Goal: Task Accomplishment & Management: Manage account settings

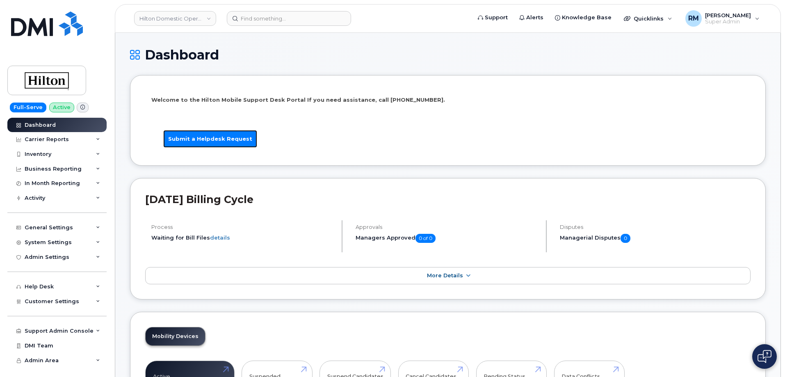
click at [209, 136] on link "Submit a Helpdesk Request" at bounding box center [210, 139] width 94 height 18
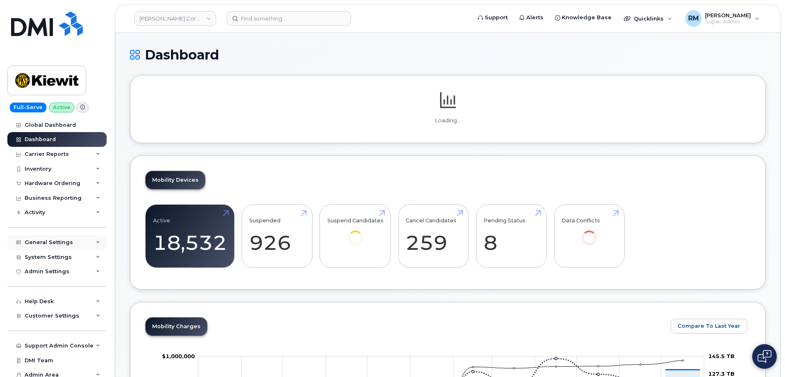
click at [73, 243] on div "General Settings" at bounding box center [56, 242] width 99 height 15
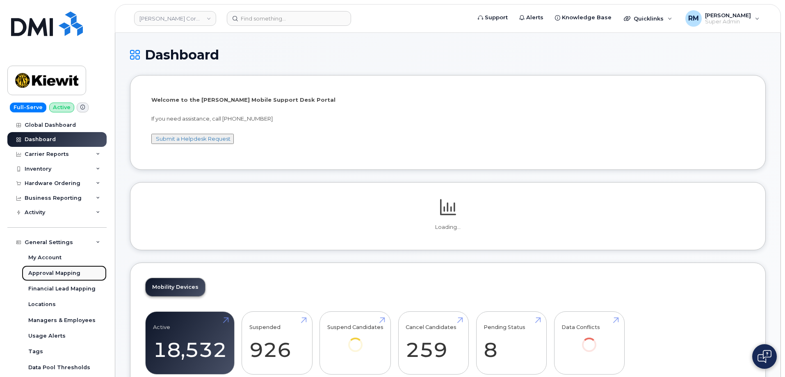
click at [60, 272] on div "Approval Mapping" at bounding box center [54, 272] width 52 height 7
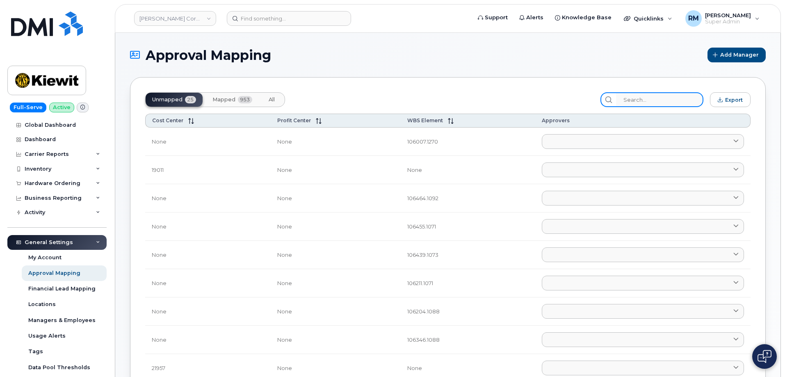
click at [634, 100] on input "search" at bounding box center [659, 99] width 87 height 15
paste input "110190"
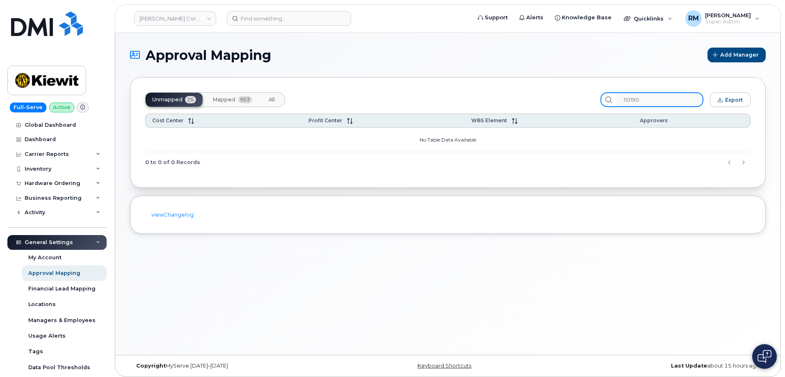
type input "110190"
click at [228, 99] on span "Mapped" at bounding box center [223, 99] width 23 height 7
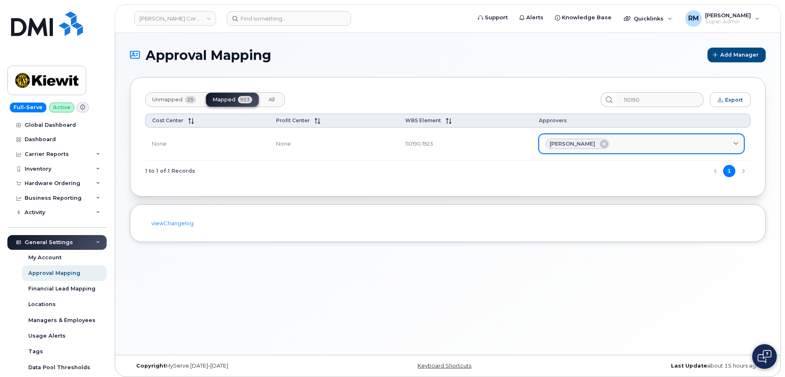
click at [633, 139] on div "Lana Jesseph" at bounding box center [641, 144] width 191 height 11
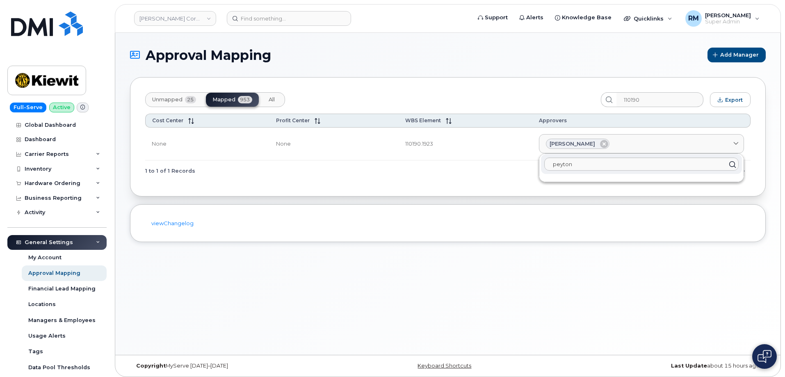
click at [361, 269] on div "Approval Mapping Add Manager Unmapped 25 Mapped 953 All 110190 Export Cost Cent…" at bounding box center [447, 194] width 665 height 322
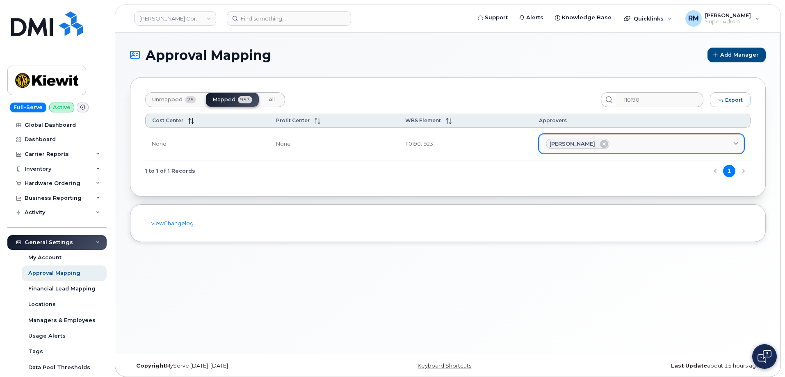
click at [631, 145] on div "[PERSON_NAME]" at bounding box center [641, 144] width 191 height 11
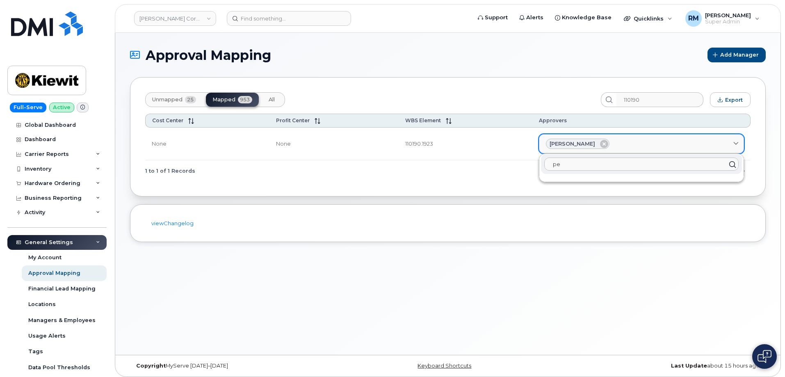
type input "p"
type input "preston pay"
click at [435, 288] on div "Approval Mapping Add Manager Unmapped 25 Mapped 953 All 110190 Export Cost Cent…" at bounding box center [447, 194] width 665 height 322
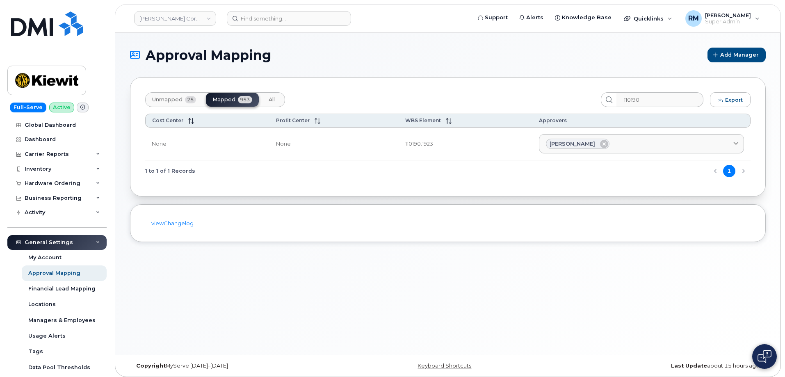
click at [212, 298] on div "Approval Mapping Add Manager Unmapped 25 Mapped 953 All 110190 Export Cost Cent…" at bounding box center [447, 194] width 665 height 322
drag, startPoint x: 433, startPoint y: 143, endPoint x: 404, endPoint y: 145, distance: 29.6
click at [404, 145] on td "110190.1923" at bounding box center [466, 144] width 134 height 33
copy td "110190.1923"
click at [96, 244] on icon at bounding box center [98, 242] width 4 height 4
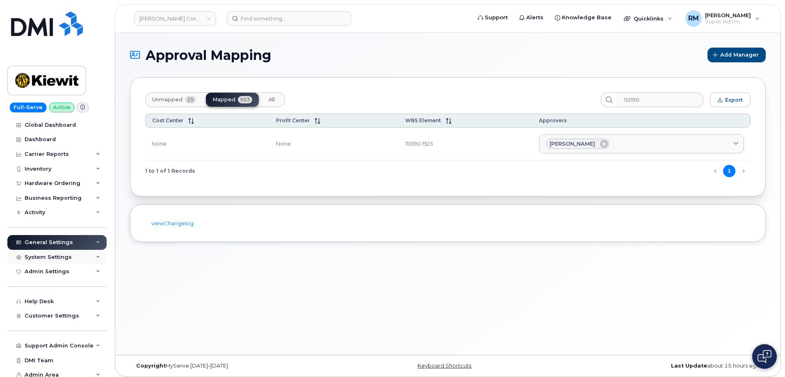
click at [80, 261] on div "System Settings" at bounding box center [56, 257] width 99 height 15
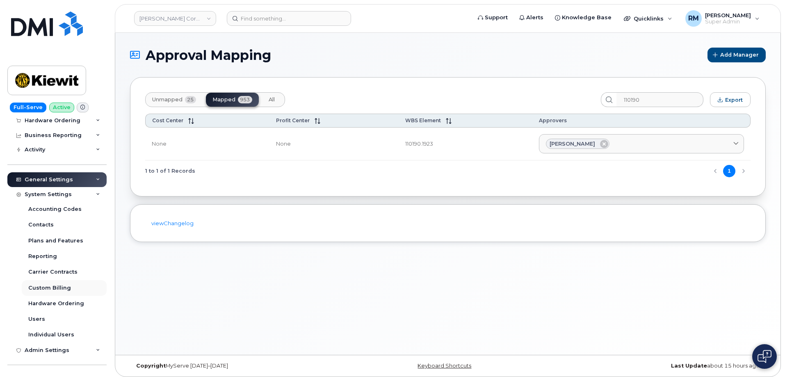
scroll to position [64, 0]
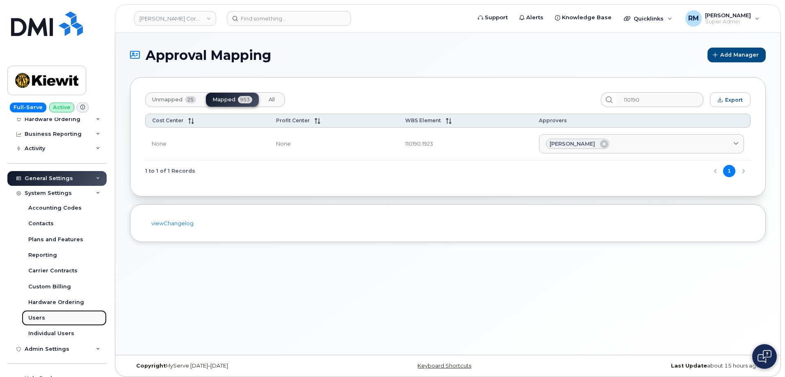
click at [40, 315] on div "Users" at bounding box center [36, 317] width 17 height 7
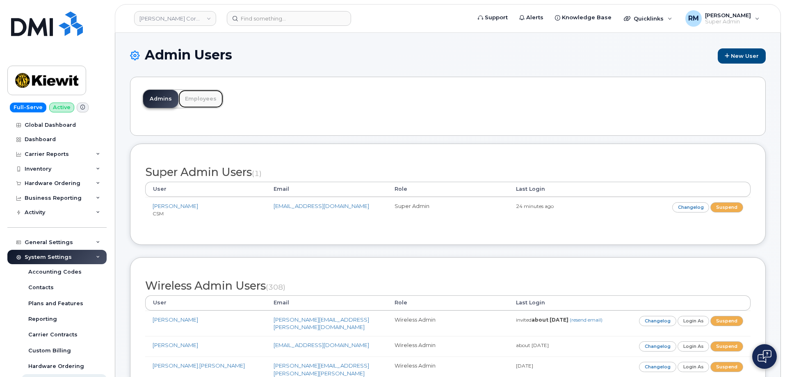
click at [203, 100] on link "Employees" at bounding box center [200, 99] width 45 height 18
click at [213, 102] on link "Employees" at bounding box center [200, 99] width 45 height 18
click at [200, 99] on link "Employees" at bounding box center [200, 99] width 45 height 18
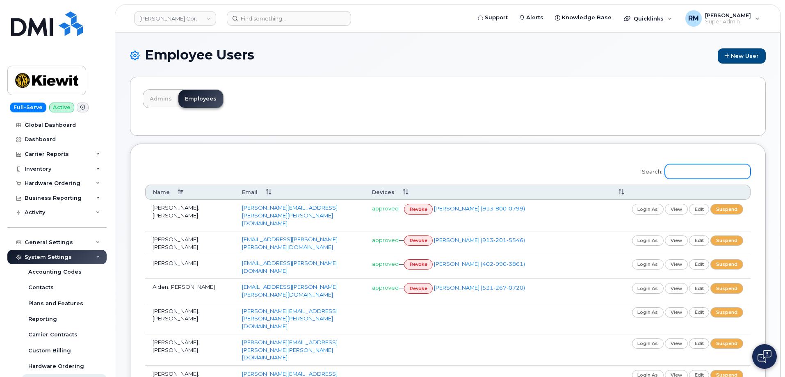
click at [695, 174] on input "Search:" at bounding box center [708, 171] width 86 height 15
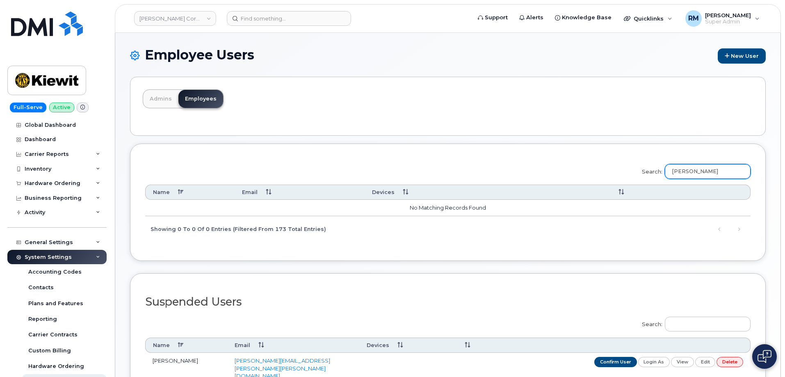
type input "thompson"
click at [150, 97] on link "Admins" at bounding box center [160, 99] width 35 height 18
click at [156, 100] on link "Admins" at bounding box center [160, 99] width 35 height 18
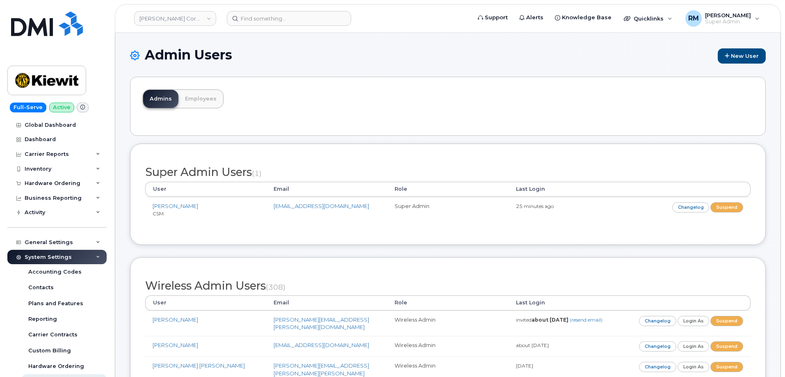
click at [413, 128] on div "Admins Employees" at bounding box center [447, 106] width 635 height 59
click at [423, 121] on div "Admins Employees" at bounding box center [447, 106] width 635 height 59
click at [684, 70] on div "Admin Users New User" at bounding box center [447, 62] width 635 height 29
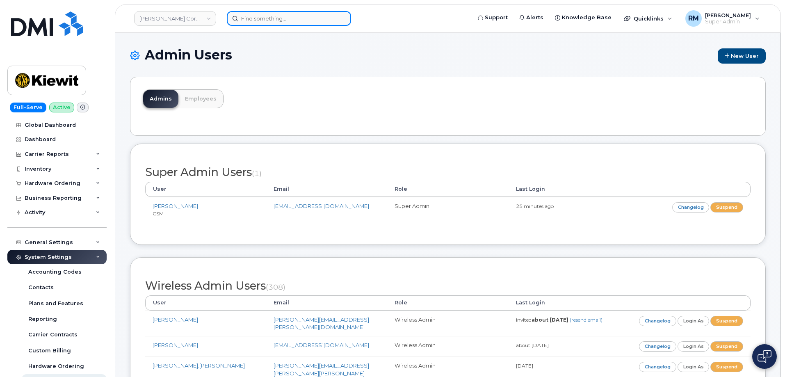
click at [278, 18] on input at bounding box center [289, 18] width 124 height 15
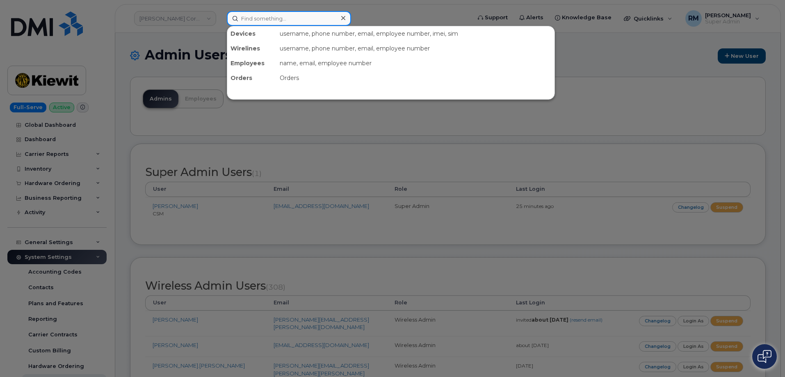
paste input "4029901508"
type input "4029901508"
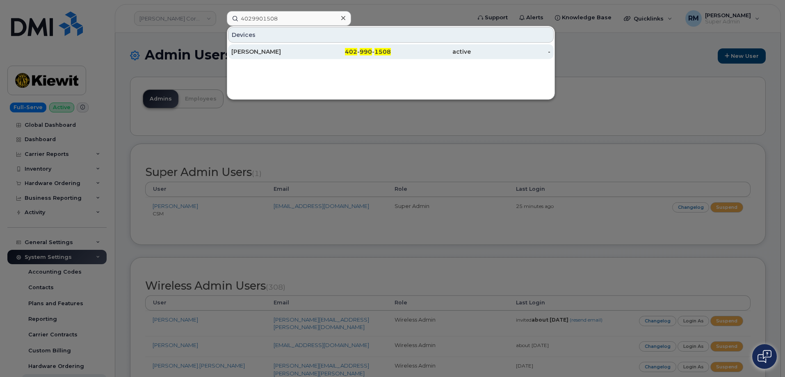
click at [269, 55] on div "ANKITA VERMA" at bounding box center [271, 52] width 80 height 8
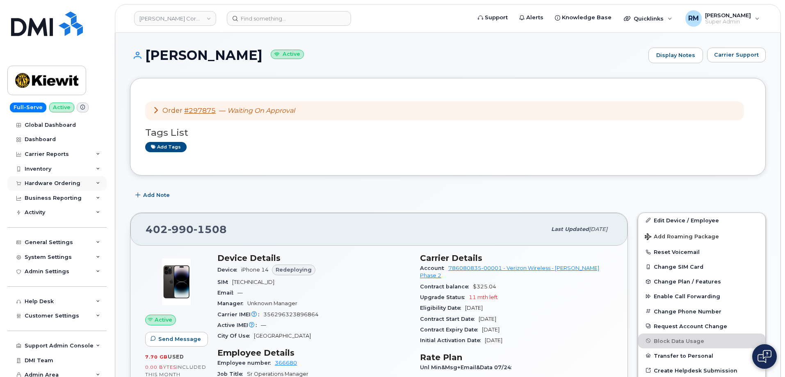
click at [48, 181] on div "Hardware Ordering" at bounding box center [53, 183] width 56 height 7
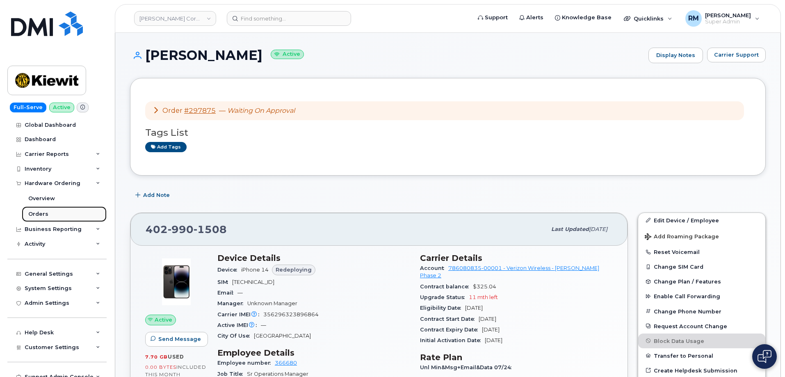
click at [45, 215] on div "Orders" at bounding box center [38, 213] width 20 height 7
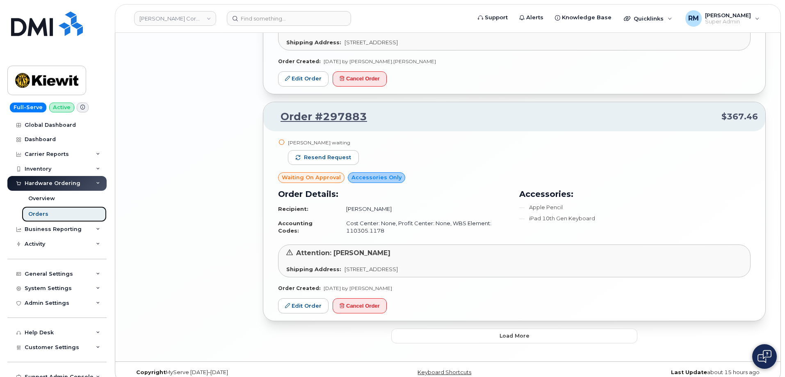
scroll to position [1469, 0]
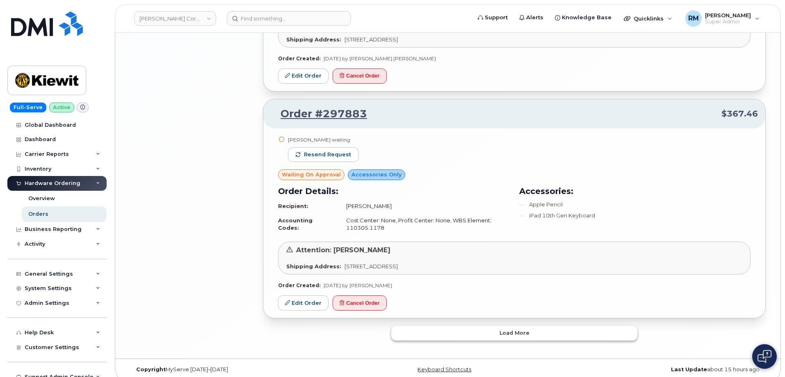
click at [498, 326] on button "Load more" at bounding box center [514, 333] width 246 height 15
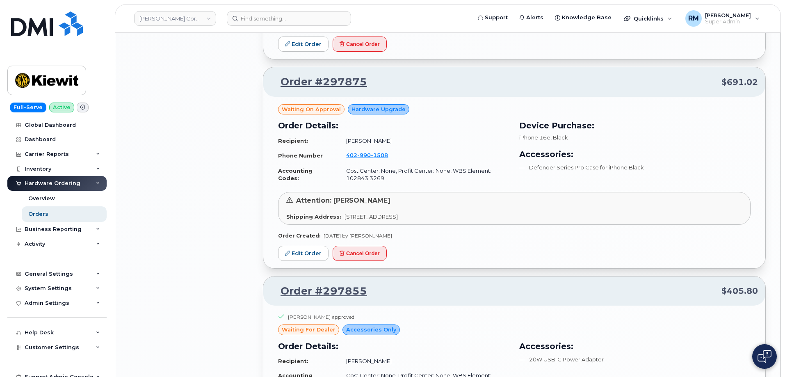
scroll to position [2168, 0]
click at [310, 245] on link "Edit Order" at bounding box center [303, 252] width 50 height 15
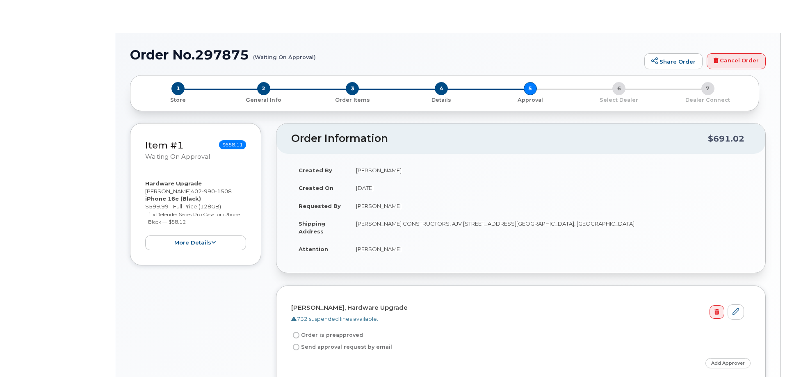
radio input "true"
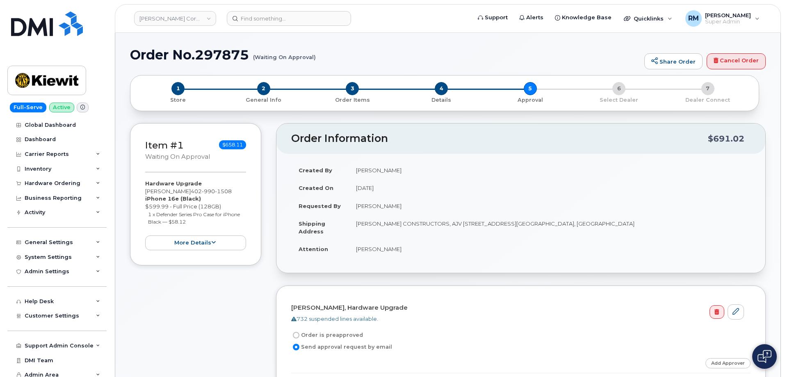
click at [183, 291] on div "Item #1 Waiting On Approval $658.11 Hardware Upgrade [PERSON_NAME] [PHONE_NUMBE…" at bounding box center [195, 277] width 131 height 308
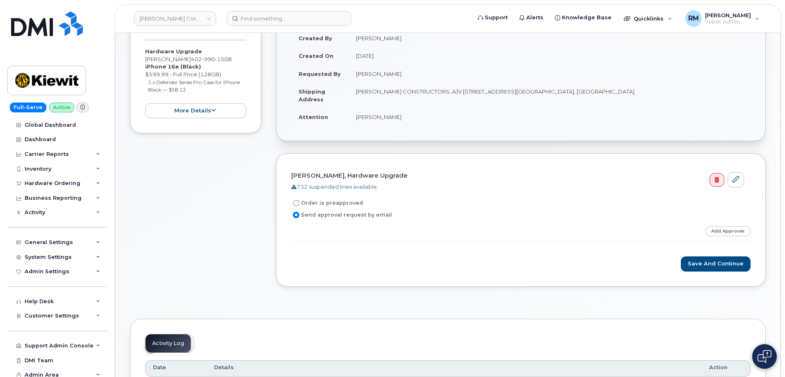
scroll to position [133, 0]
click at [725, 235] on link "Add Approver" at bounding box center [727, 230] width 45 height 10
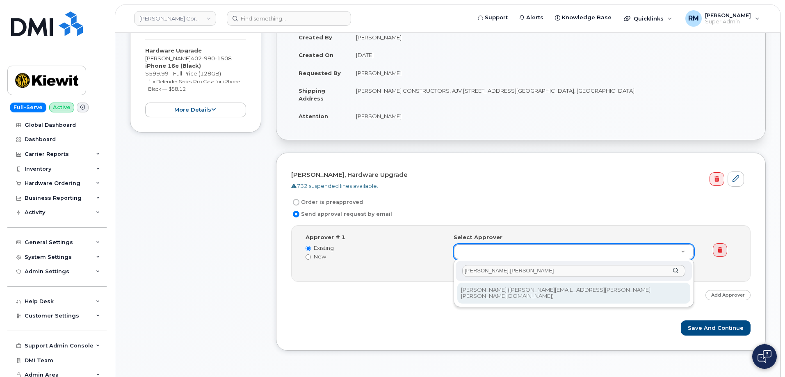
type input "[PERSON_NAME].[PERSON_NAME]"
type input "2147964"
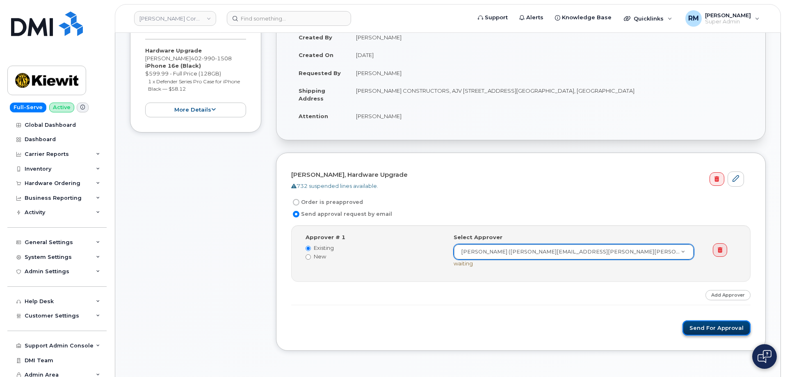
click at [700, 328] on button "Send for Approval" at bounding box center [716, 327] width 68 height 15
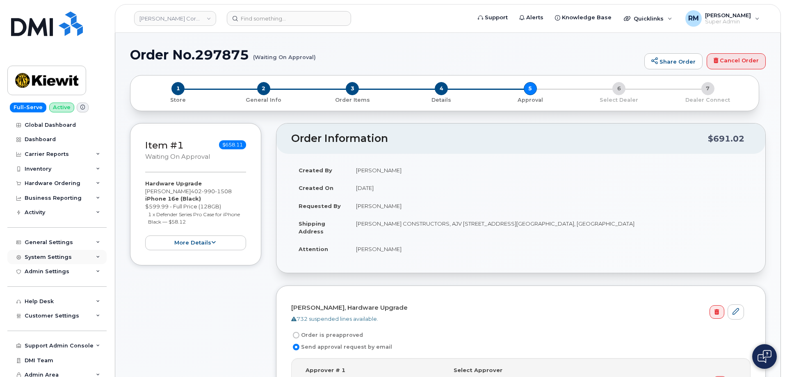
click at [48, 253] on div "System Settings" at bounding box center [56, 257] width 99 height 15
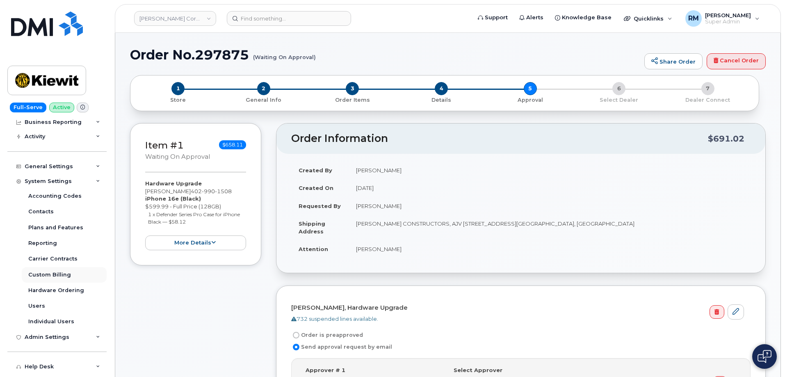
scroll to position [83, 0]
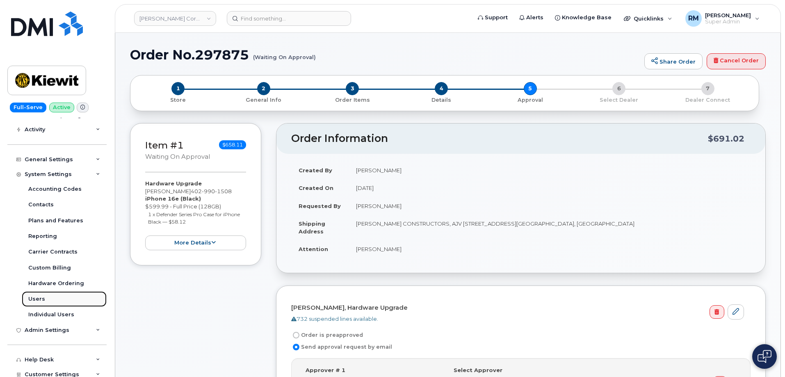
click at [36, 302] on div "Users" at bounding box center [36, 298] width 17 height 7
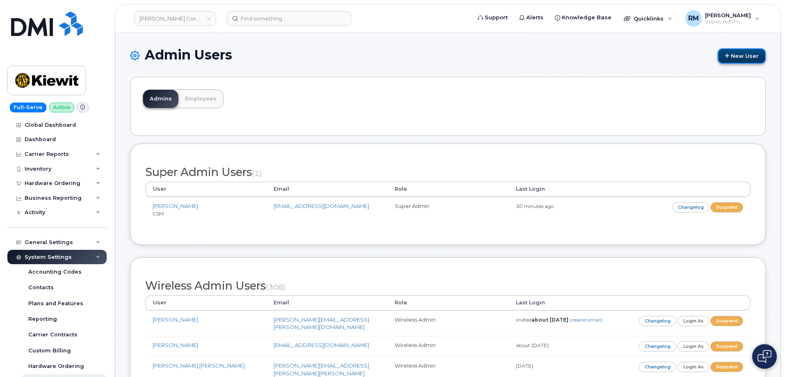
click at [742, 54] on link "New User" at bounding box center [741, 55] width 48 height 15
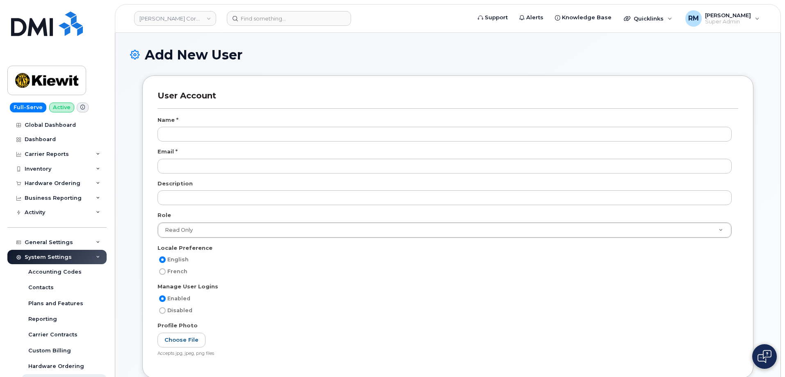
select select
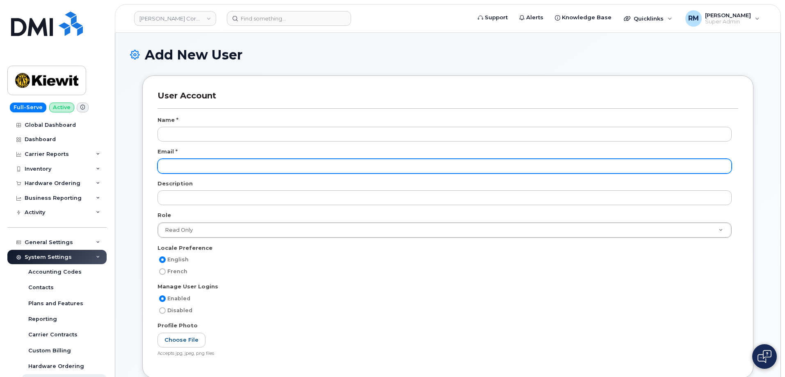
scroll to position [2550, 0]
type input "Joseph Thompson"
click at [235, 163] on input "email" at bounding box center [444, 166] width 574 height 15
paste input "joseph.thompson@kiewit.com"
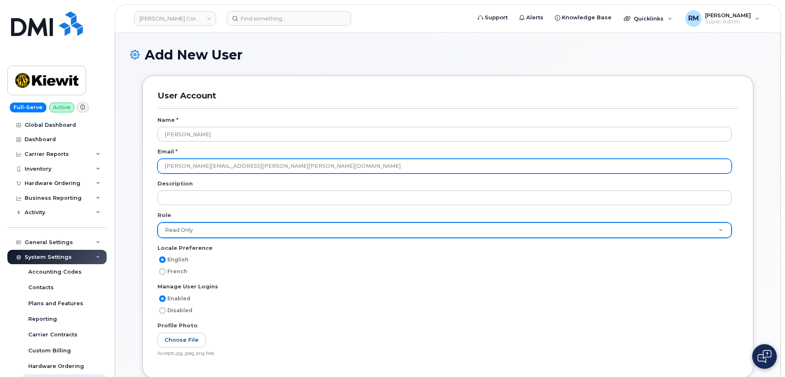
type input "joseph.thompson@kiewit.com"
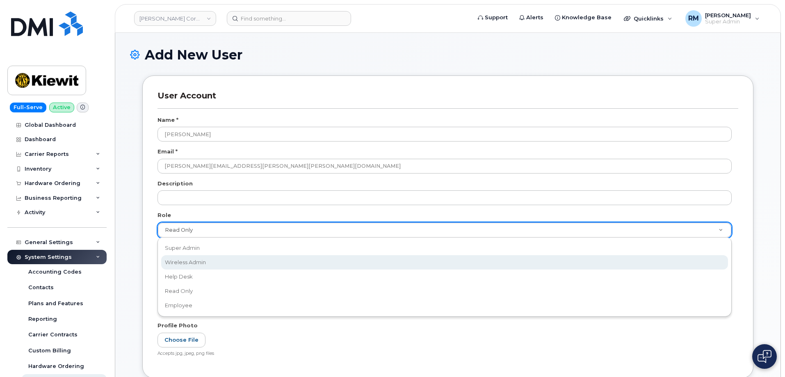
select select "wireless_admin"
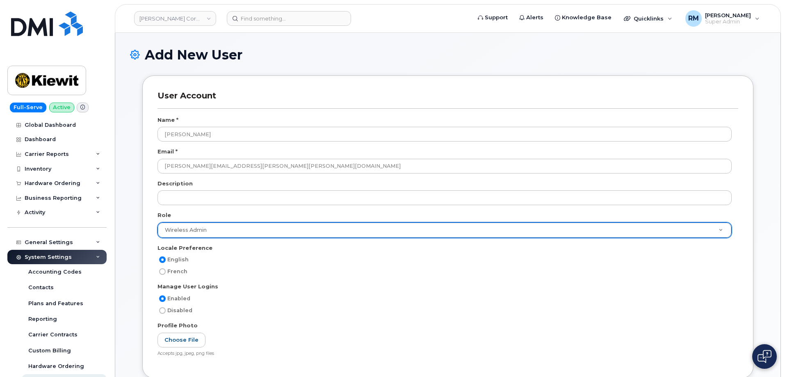
click at [146, 258] on div "User Account Name * Joseph Thompson Email * joseph.thompson@kiewit.com Descript…" at bounding box center [447, 226] width 611 height 303
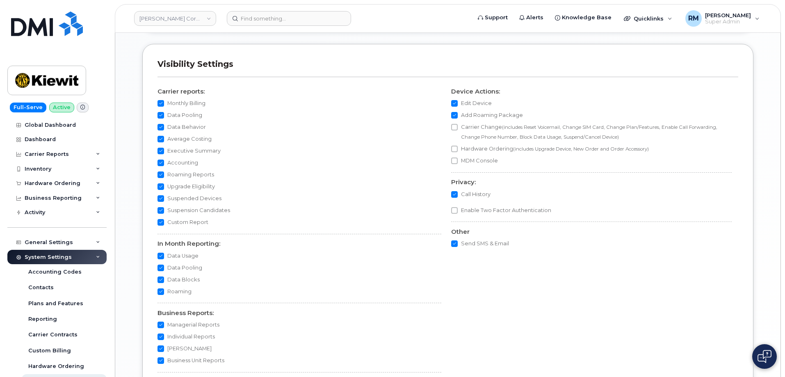
scroll to position [710, 0]
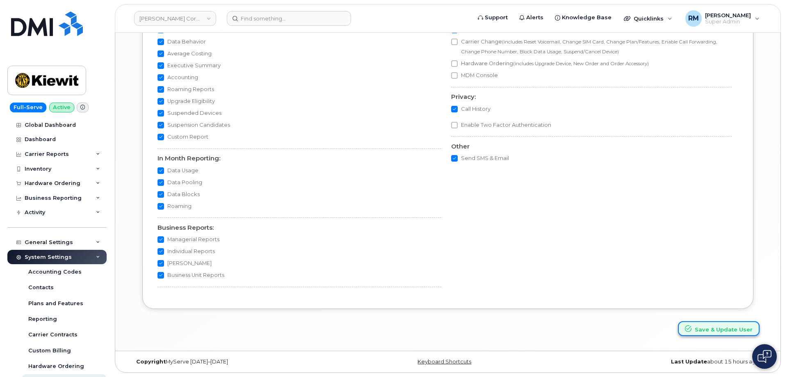
click at [722, 329] on button "Save & Update User" at bounding box center [719, 328] width 82 height 15
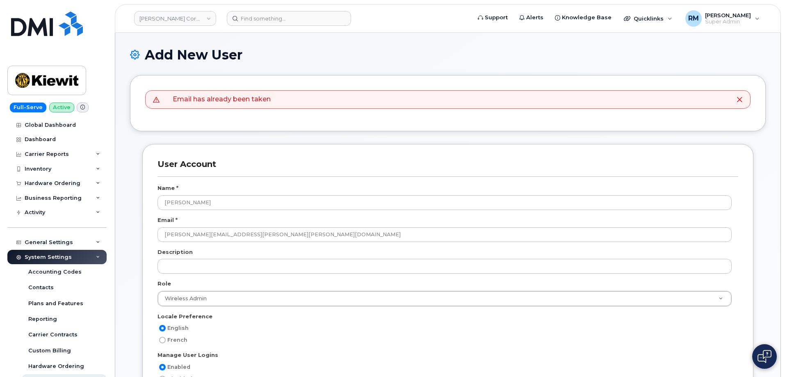
select select
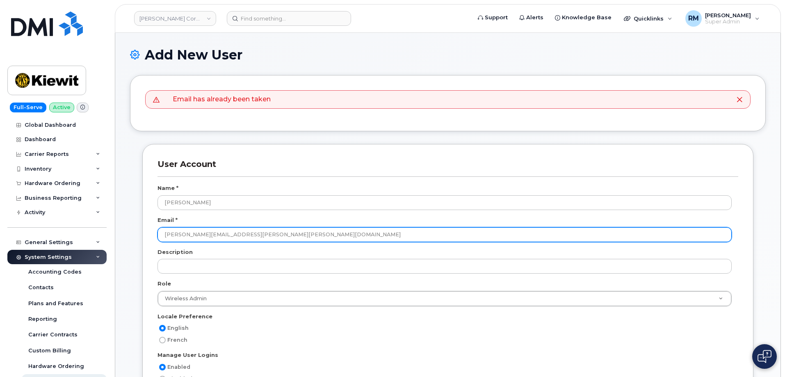
drag, startPoint x: 248, startPoint y: 240, endPoint x: 135, endPoint y: 237, distance: 112.4
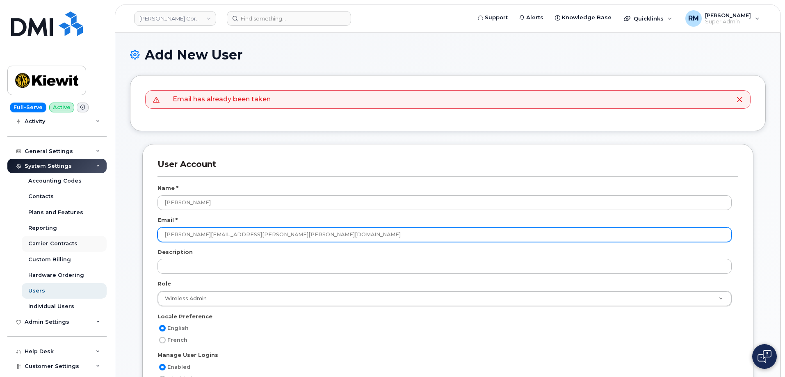
scroll to position [100, 0]
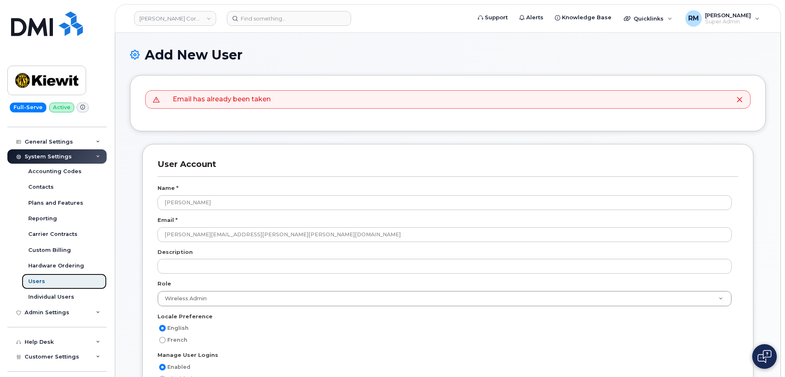
click at [46, 282] on link "Users" at bounding box center [64, 281] width 85 height 16
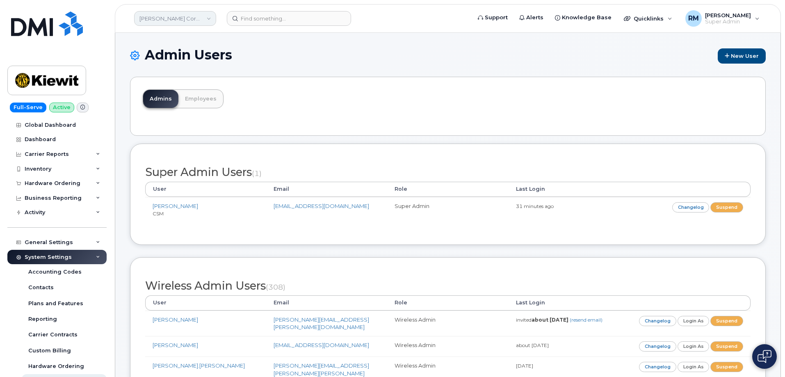
click at [186, 17] on link "[PERSON_NAME] Corporation" at bounding box center [175, 18] width 82 height 15
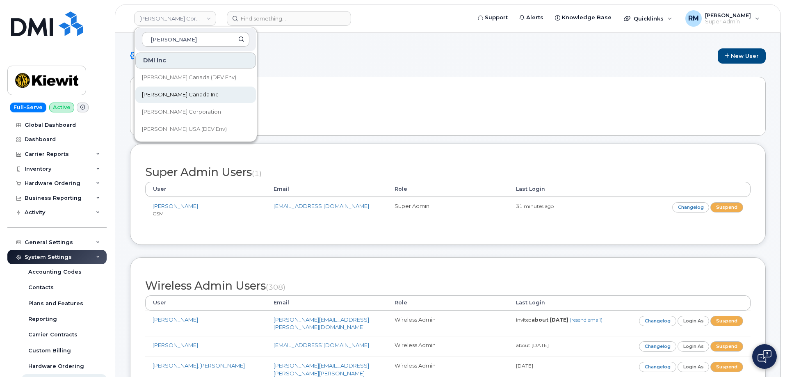
type input "[PERSON_NAME]"
click at [176, 91] on span "[PERSON_NAME] Canada Inc" at bounding box center [180, 95] width 77 height 8
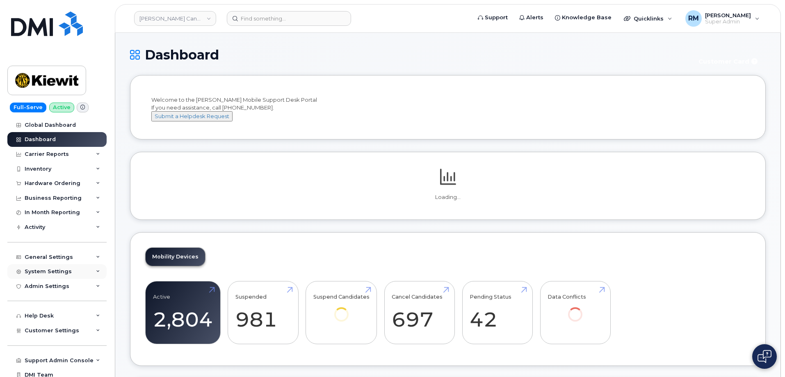
click at [53, 271] on div "System Settings" at bounding box center [48, 271] width 47 height 7
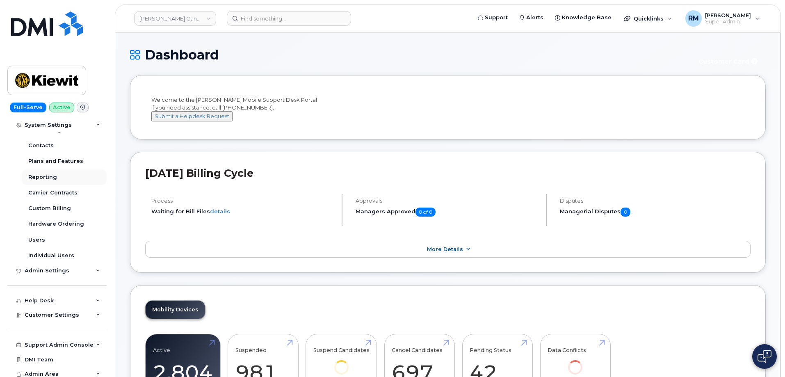
scroll to position [158, 0]
click at [41, 237] on div "Users" at bounding box center [36, 238] width 17 height 7
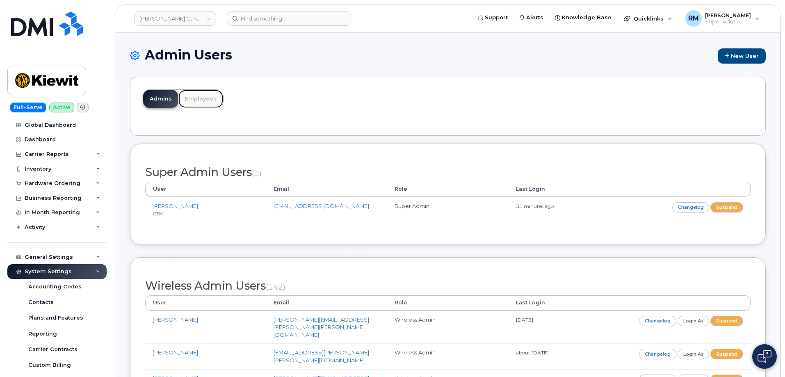
click at [203, 102] on link "Employees" at bounding box center [200, 99] width 45 height 18
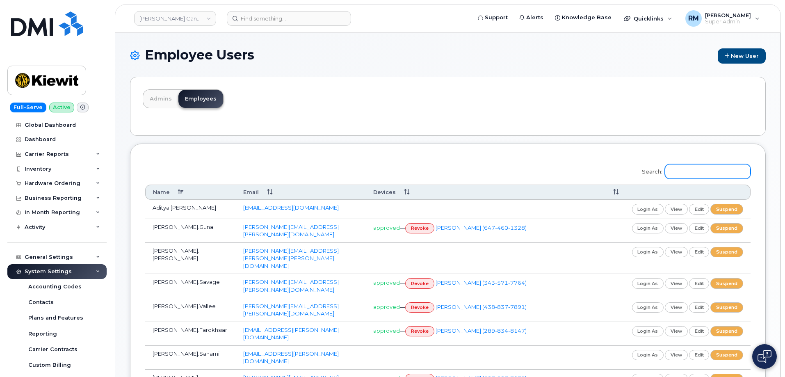
click at [692, 174] on input "Search:" at bounding box center [708, 171] width 86 height 15
paste input "[PERSON_NAME][EMAIL_ADDRESS][PERSON_NAME][PERSON_NAME][DOMAIN_NAME]"
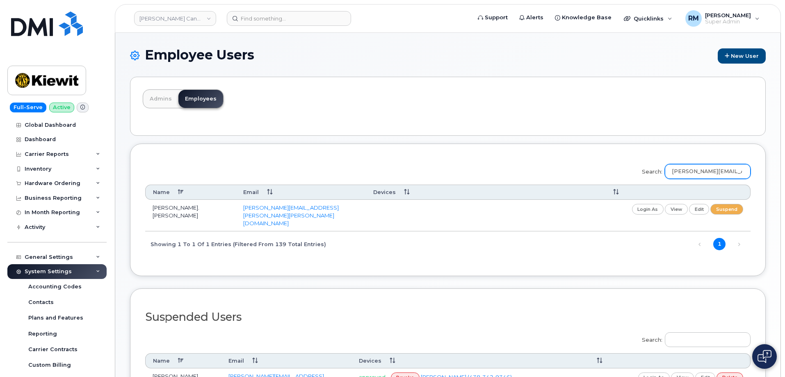
scroll to position [0, 18]
type input "[PERSON_NAME][EMAIL_ADDRESS][PERSON_NAME][PERSON_NAME][DOMAIN_NAME]"
click at [700, 209] on link "edit" at bounding box center [699, 209] width 20 height 10
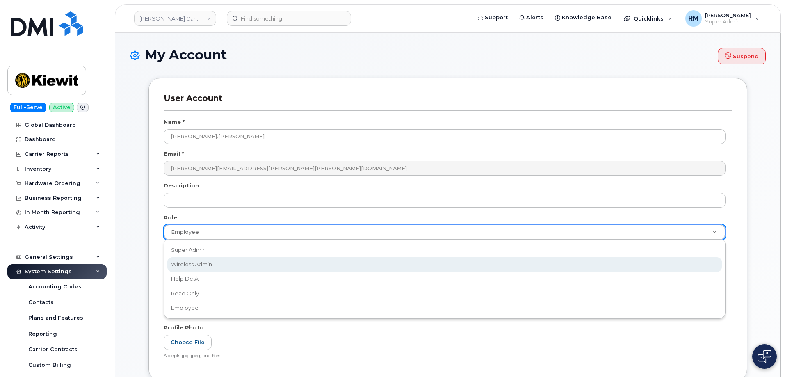
select select "wireless_admin"
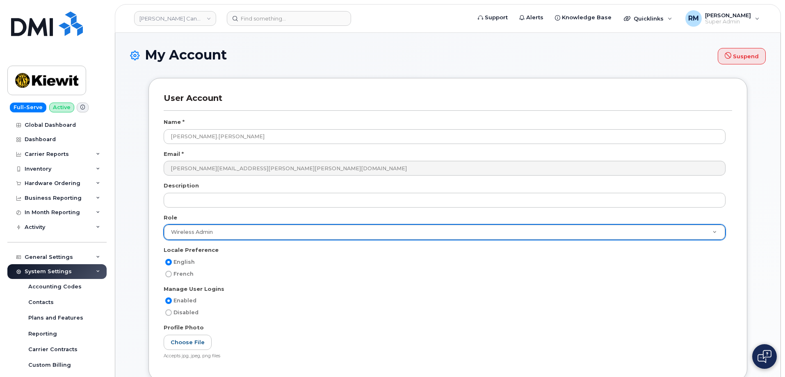
click at [156, 259] on div "User Account Name * Joseph.Thompson Email * joseph.thompson@kiewit.com Descript…" at bounding box center [447, 229] width 599 height 303
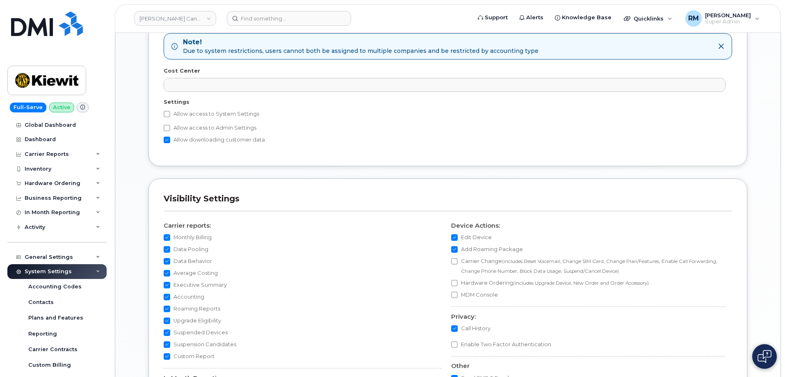
scroll to position [713, 0]
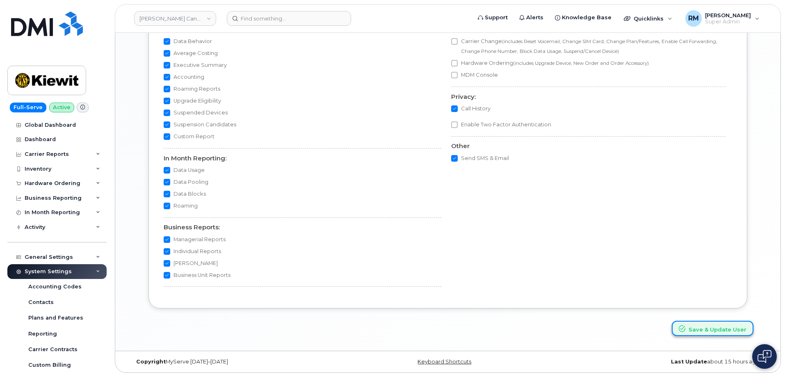
click at [709, 330] on button "Save & Update User" at bounding box center [713, 328] width 82 height 15
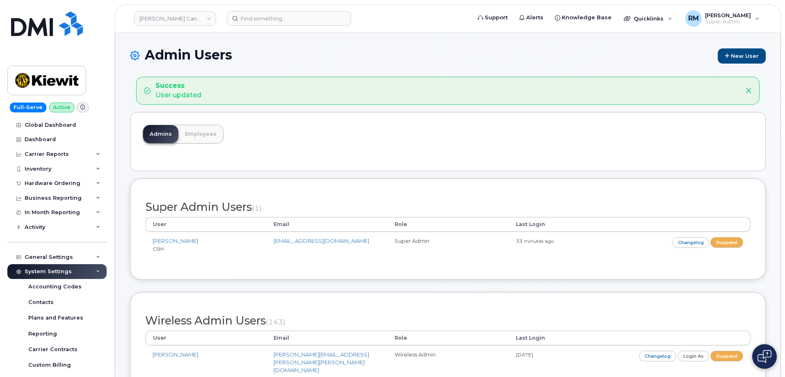
scroll to position [1647, 0]
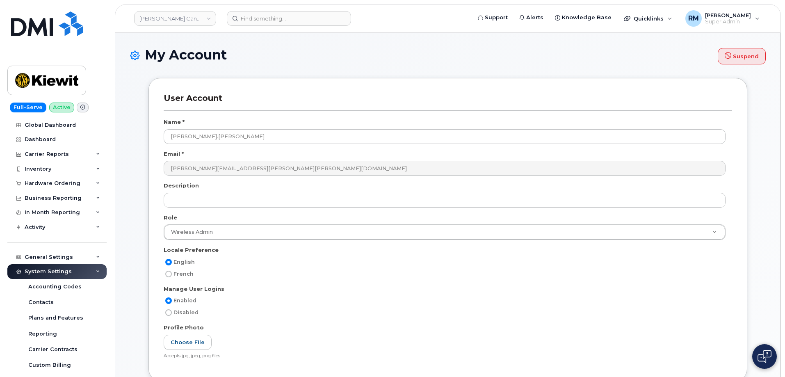
select select
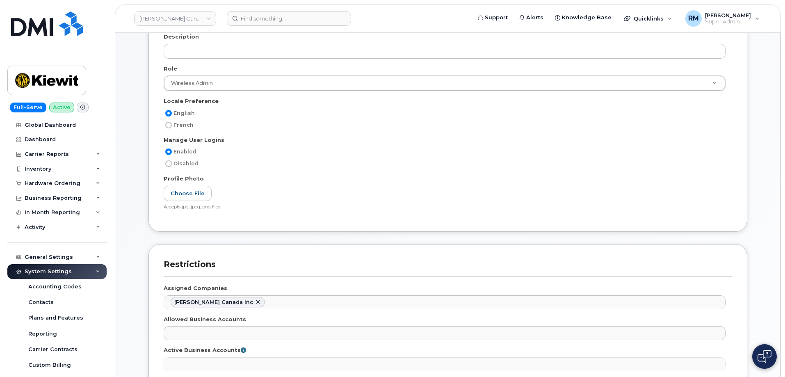
scroll to position [149, 0]
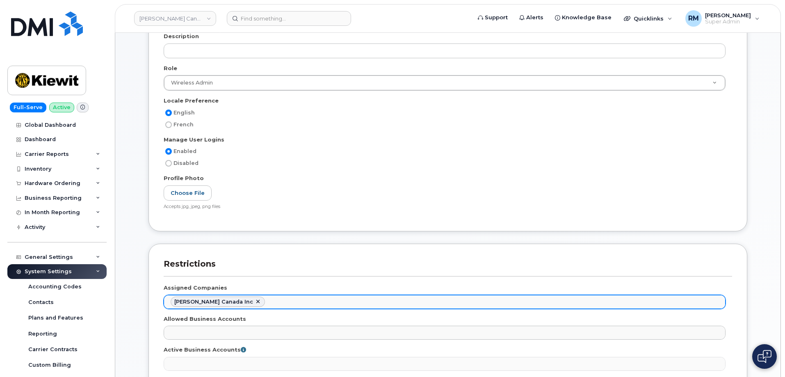
click at [247, 305] on ul "[PERSON_NAME] Canada Inc" at bounding box center [444, 301] width 561 height 13
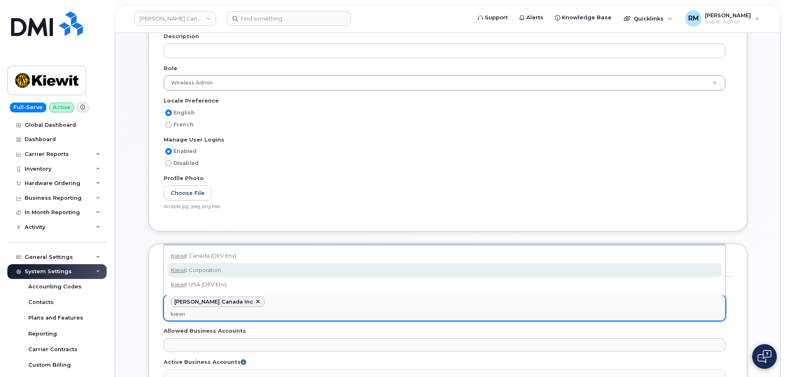
type input "kiewi"
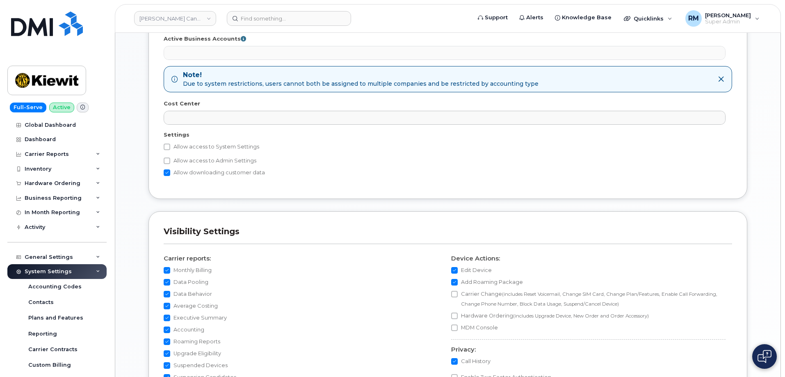
scroll to position [713, 0]
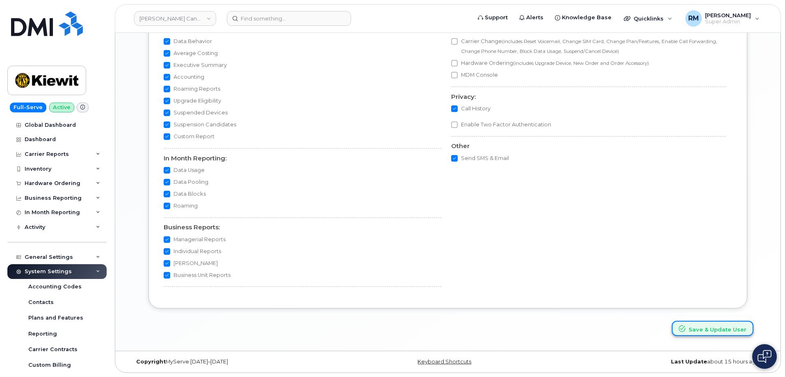
click at [722, 328] on button "Save & Update User" at bounding box center [713, 328] width 82 height 15
